Goal: Find contact information: Find contact information

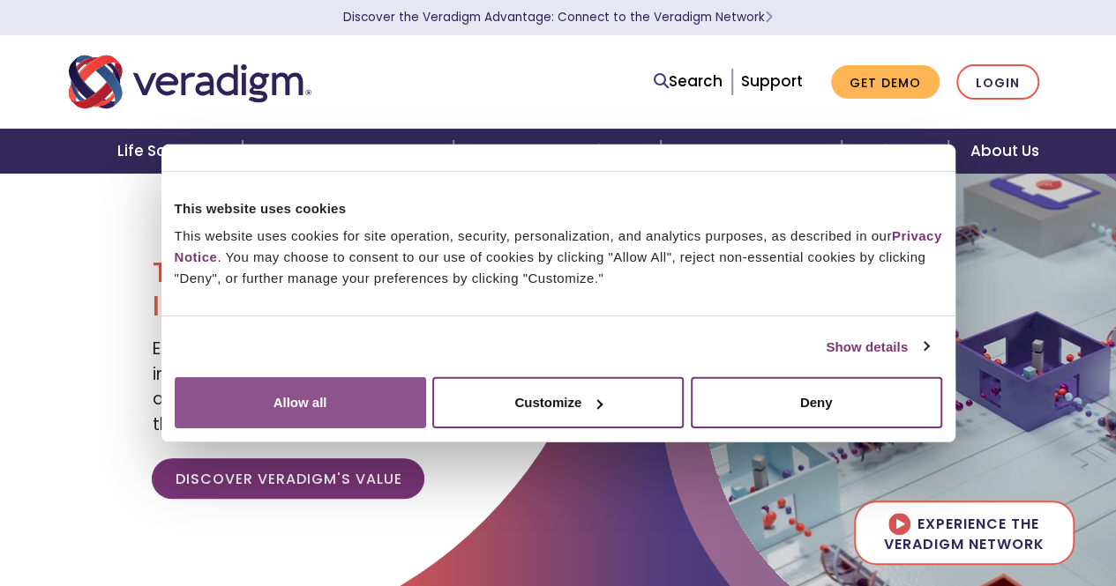
click at [426, 429] on button "Allow all" at bounding box center [300, 402] width 251 height 51
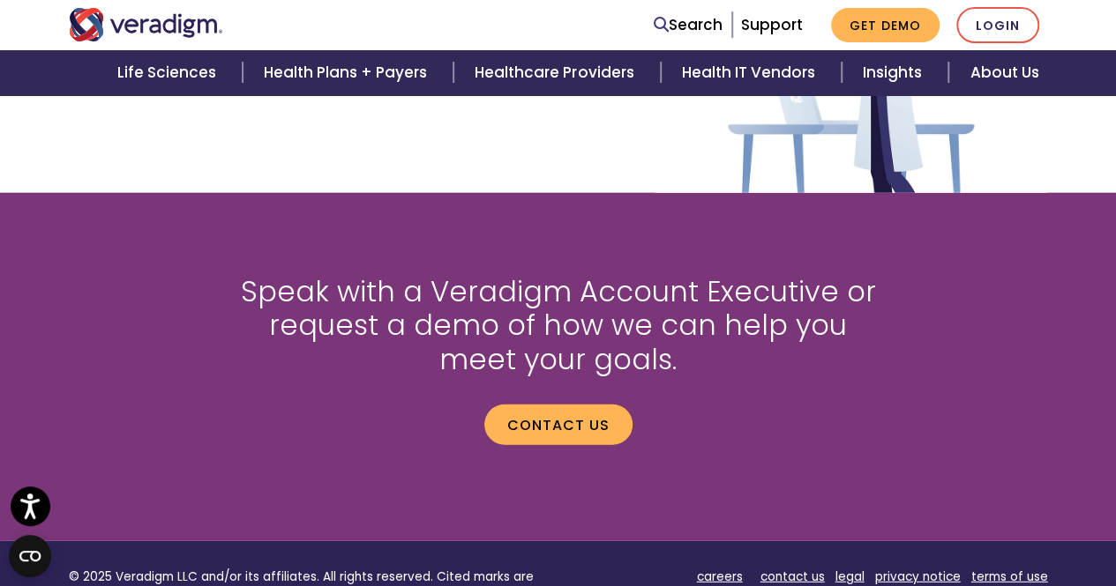
scroll to position [2170, 0]
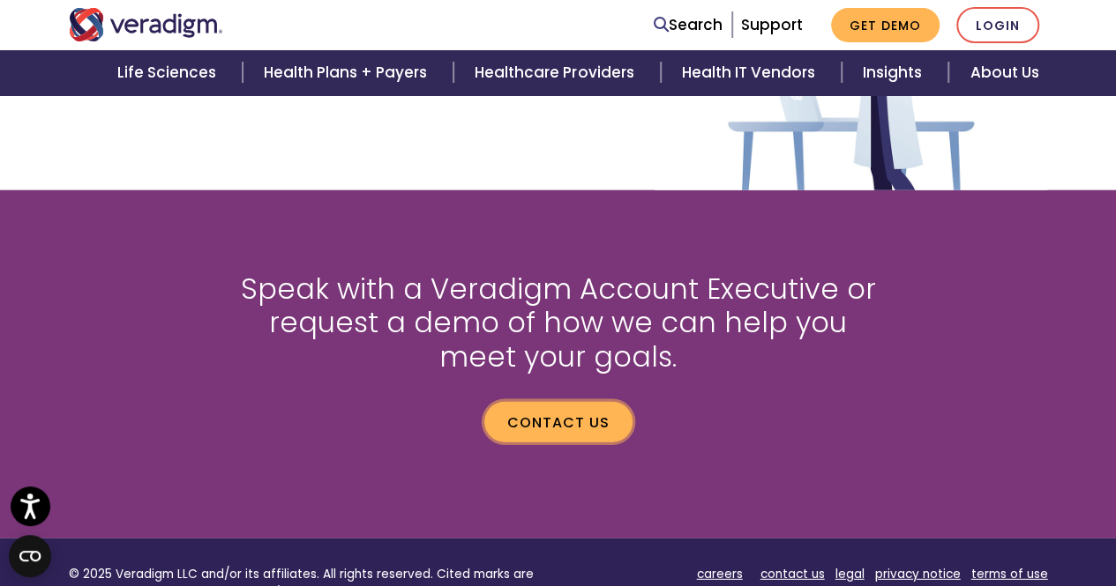
click at [513, 430] on link "Contact us" at bounding box center [558, 422] width 148 height 41
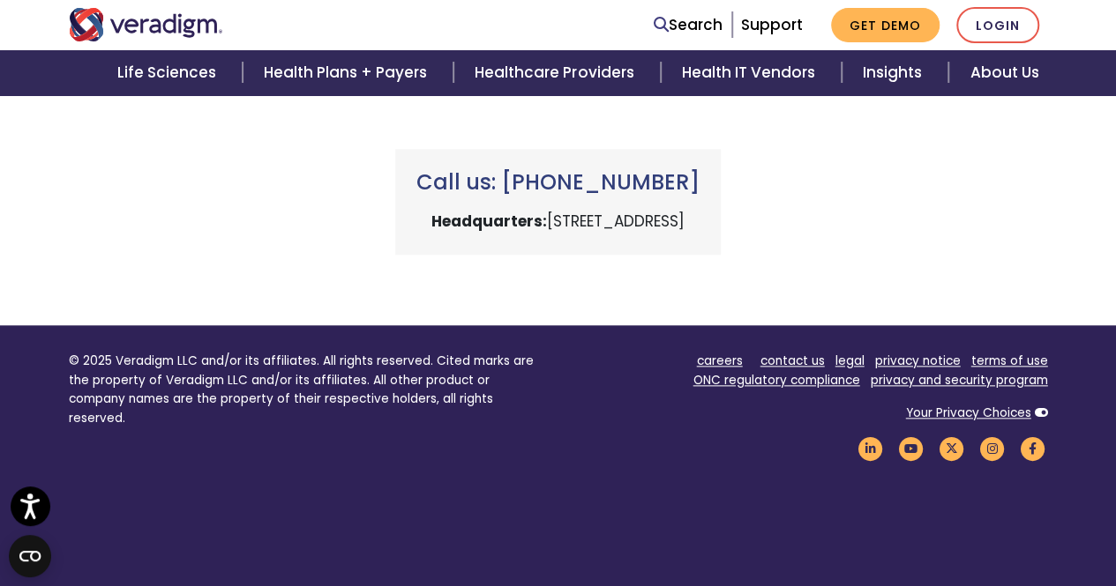
scroll to position [828, 0]
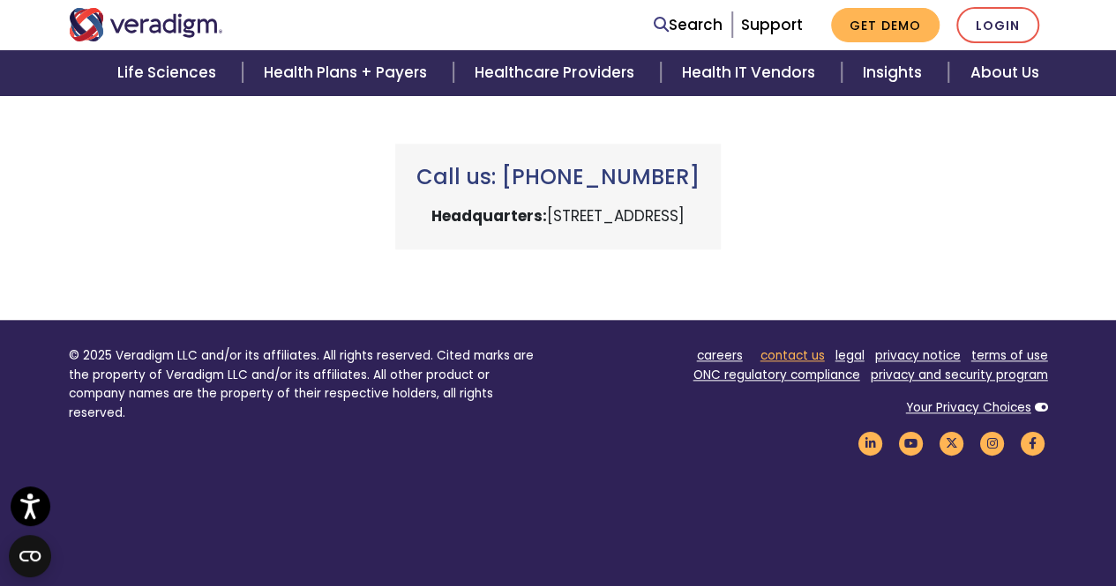
click at [780, 352] on link "contact us" at bounding box center [792, 355] width 64 height 17
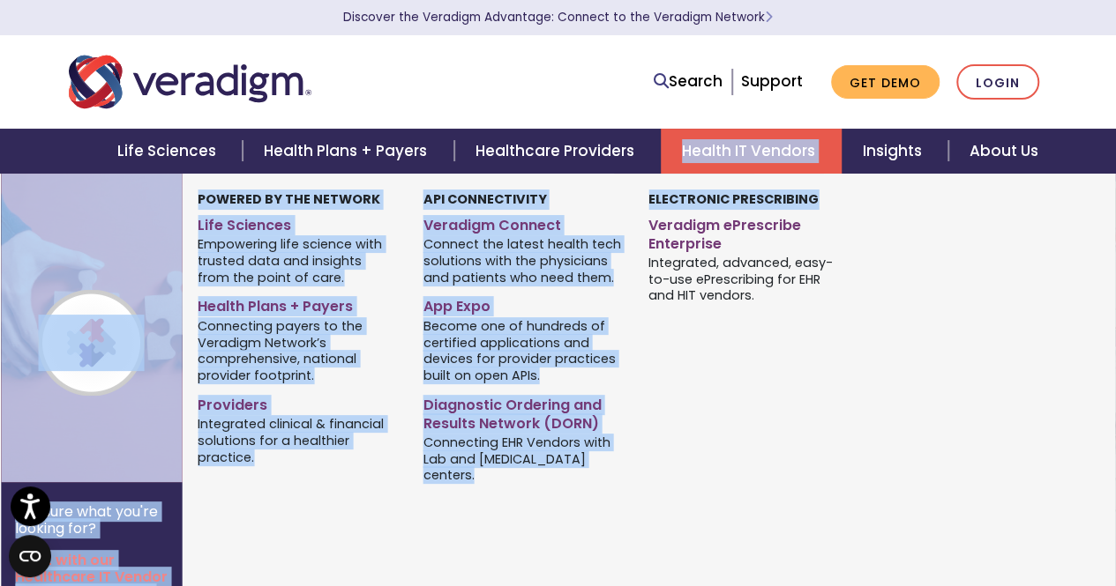
drag, startPoint x: 811, startPoint y: 183, endPoint x: 668, endPoint y: 168, distance: 144.4
click at [668, 168] on li "Health IT Vendors Not sure what you're looking for? Start with our Healthcare I…" at bounding box center [751, 151] width 181 height 45
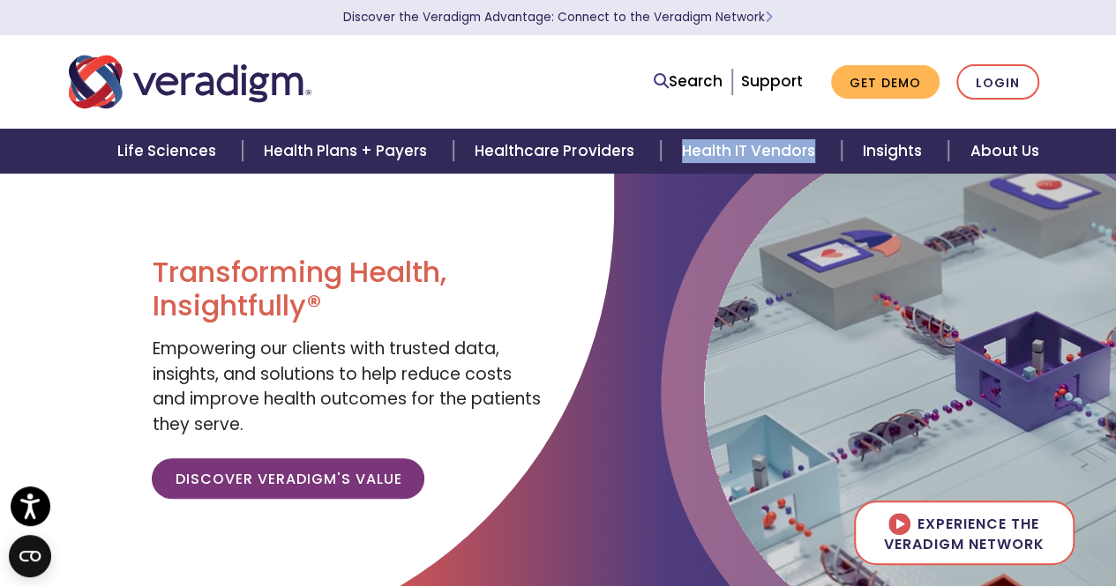
drag, startPoint x: 666, startPoint y: 104, endPoint x: 705, endPoint y: 123, distance: 43.0
click at [705, 123] on nav "Search Support Get Demo Login" at bounding box center [558, 81] width 1116 height 93
